Goal: Information Seeking & Learning: Learn about a topic

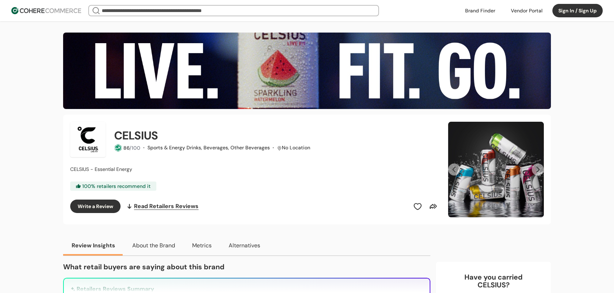
click at [538, 174] on button "Next Slide" at bounding box center [538, 170] width 12 height 12
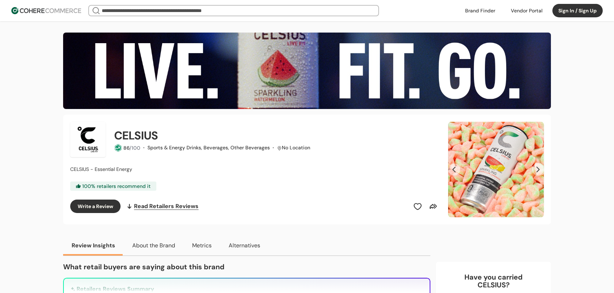
click at [538, 174] on button "Next Slide" at bounding box center [538, 170] width 12 height 12
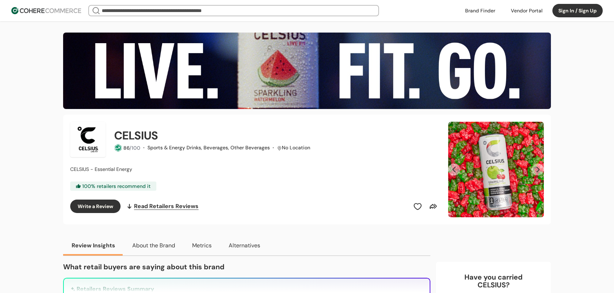
click at [538, 174] on button "Next Slide" at bounding box center [538, 170] width 12 height 12
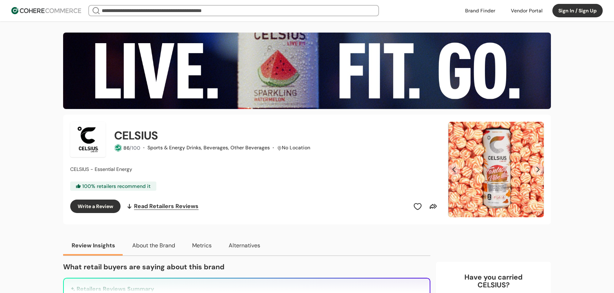
click at [538, 174] on button "Next Slide" at bounding box center [538, 170] width 12 height 12
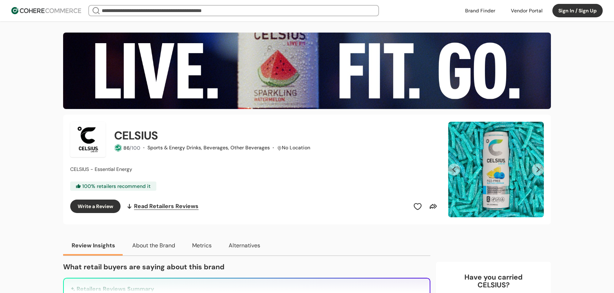
click at [538, 174] on button "Next Slide" at bounding box center [538, 170] width 12 height 12
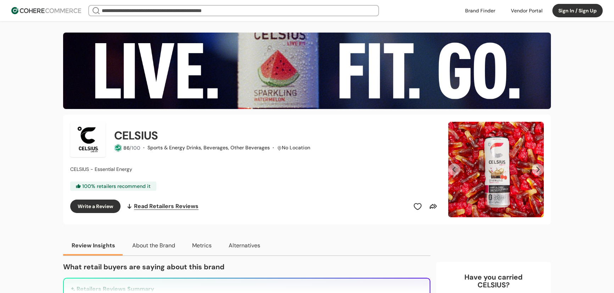
click at [538, 174] on button "Next Slide" at bounding box center [538, 170] width 12 height 12
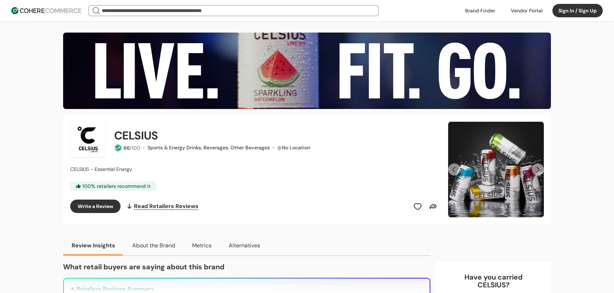
click at [538, 174] on button "Next Slide" at bounding box center [538, 170] width 12 height 12
